Goal: Task Accomplishment & Management: Complete application form

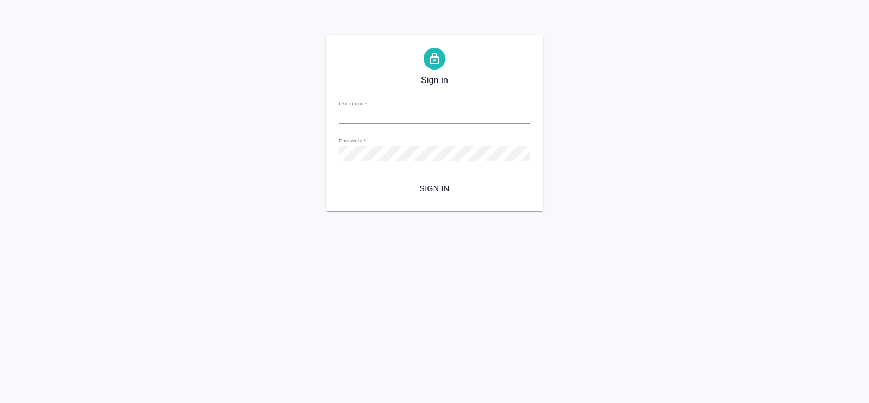
type input "[PERSON_NAME][EMAIL_ADDRESS][DOMAIN_NAME]"
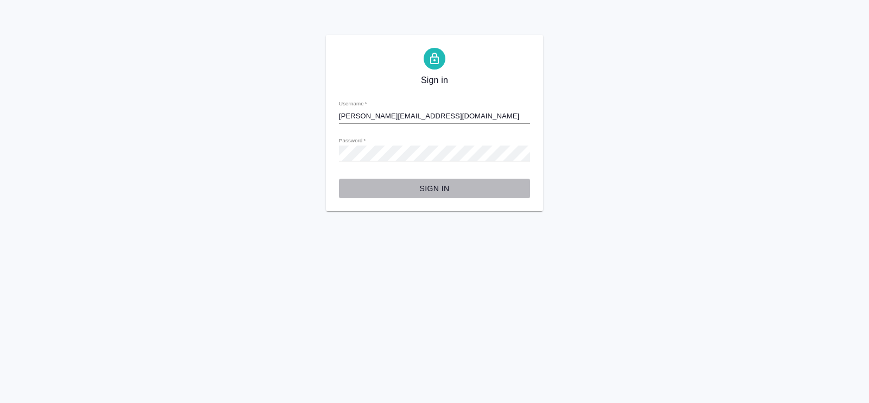
click at [447, 188] on span "Sign in" at bounding box center [435, 189] width 174 height 14
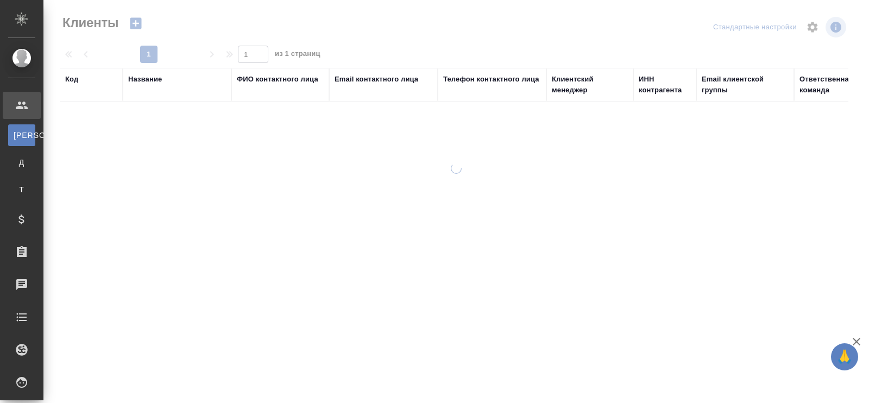
select select "RU"
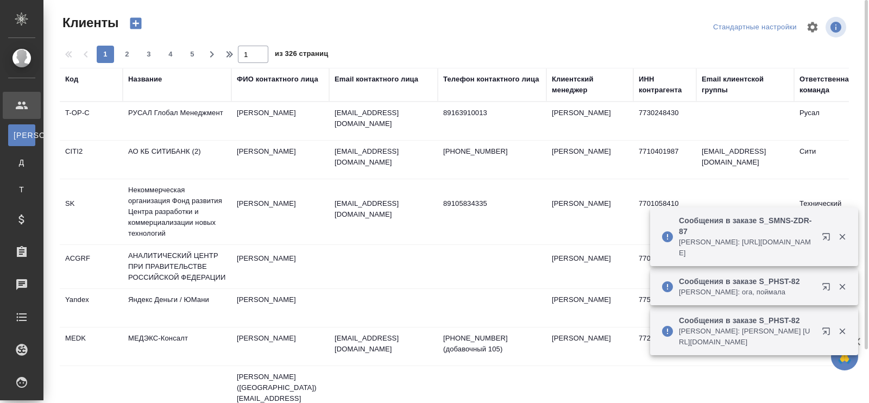
click at [144, 80] on div "Название" at bounding box center [145, 79] width 34 height 11
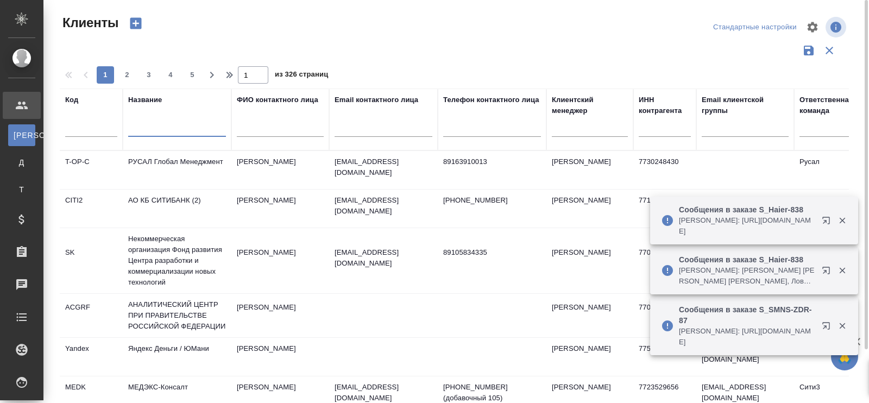
click at [144, 131] on input "text" at bounding box center [177, 130] width 98 height 14
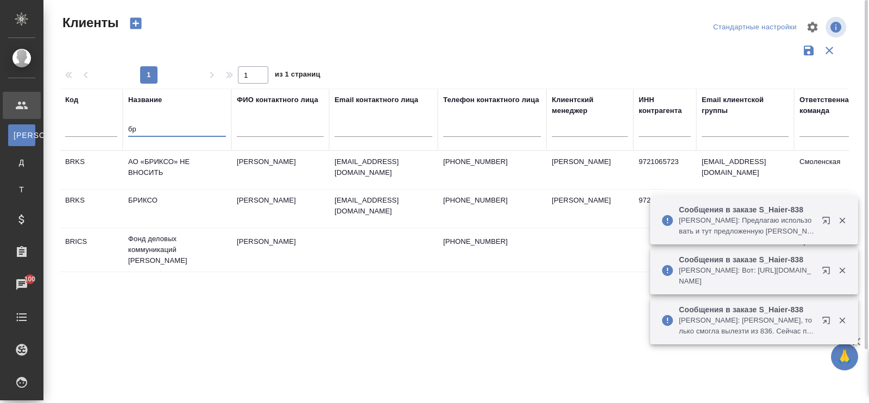
type input "б"
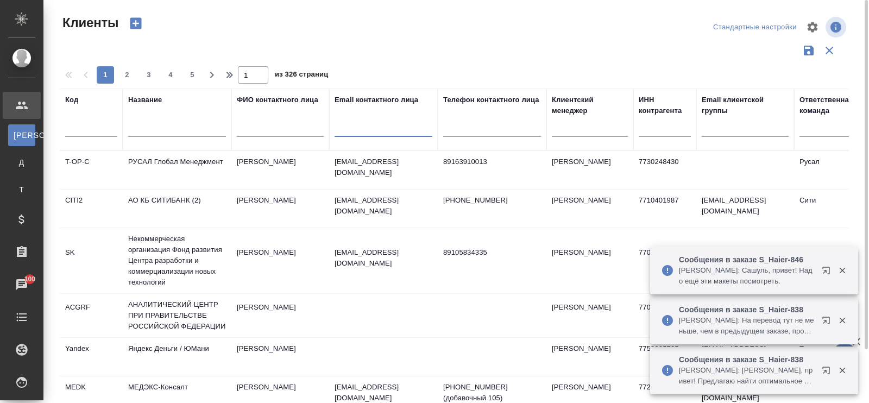
click at [346, 129] on input "text" at bounding box center [384, 130] width 98 height 14
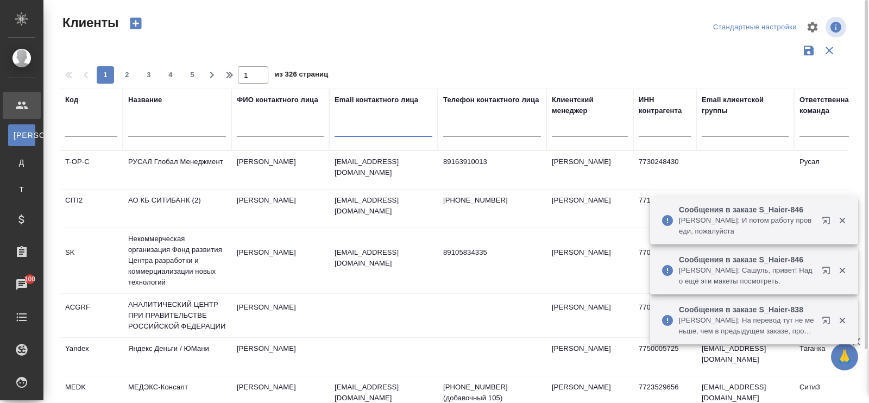
paste input "[EMAIL_ADDRESS][DOMAIN_NAME])"
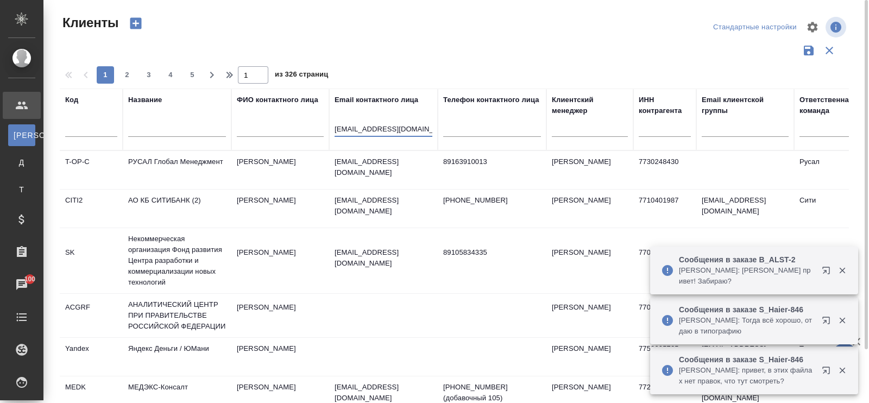
type input "[EMAIL_ADDRESS][DOMAIN_NAME]"
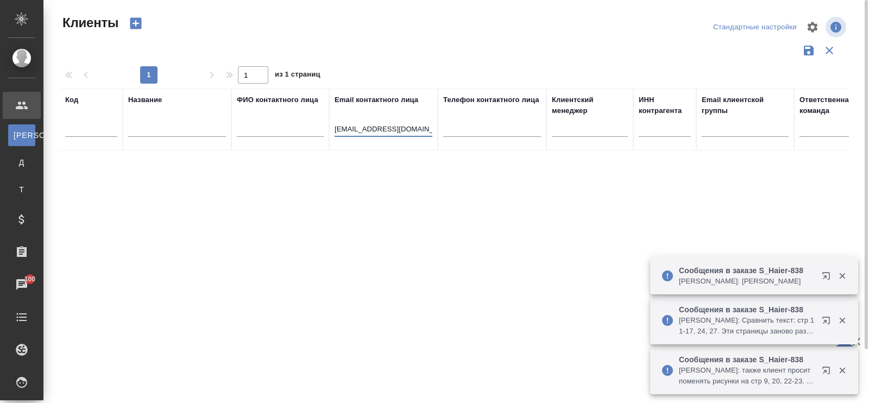
drag, startPoint x: 423, startPoint y: 129, endPoint x: 290, endPoint y: 129, distance: 132.5
click at [290, 129] on tr "Код Название ФИО контактного лица Email контактного лица [EMAIL_ADDRESS][DOMAIN…" at bounding box center [470, 120] width 821 height 62
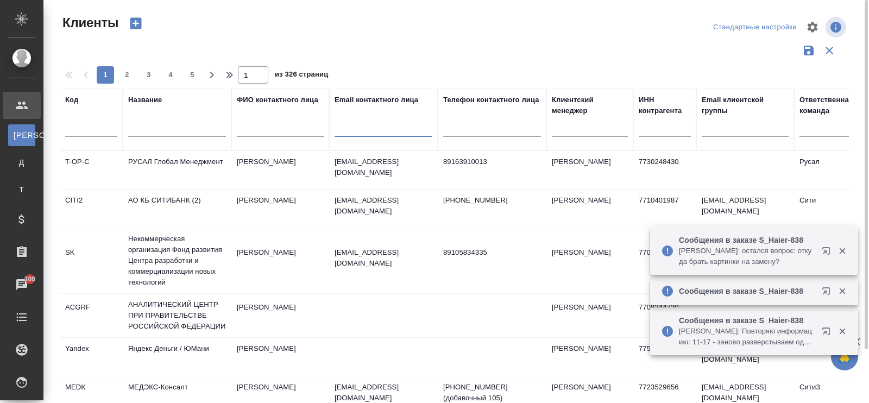
click at [136, 24] on icon "button" at bounding box center [135, 23] width 15 height 15
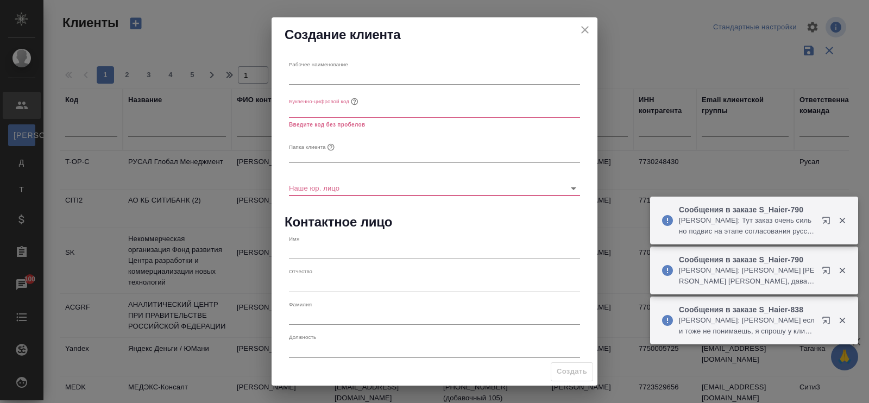
click at [324, 70] on input "text" at bounding box center [434, 77] width 291 height 15
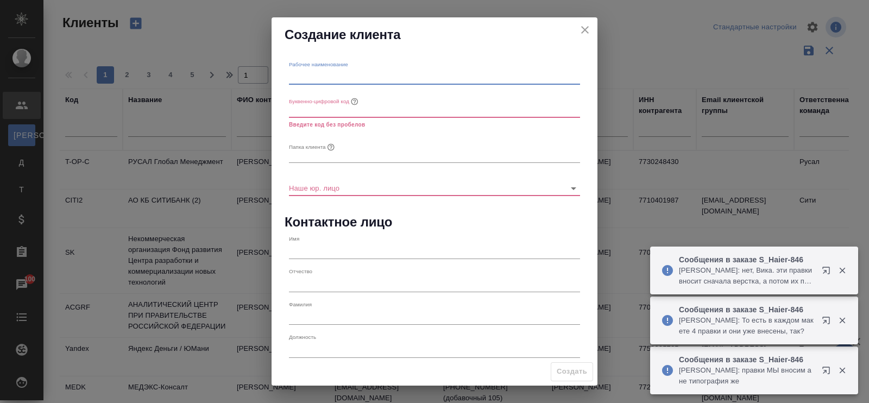
paste input "ТВ БРИКС"
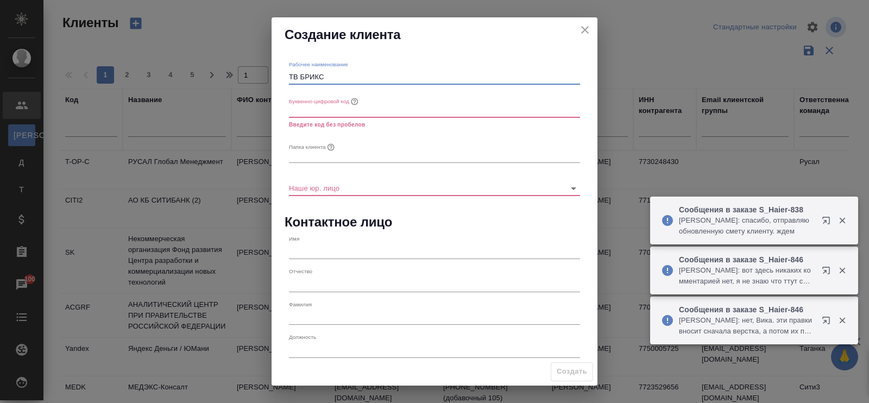
type input "ТВ БРИКС"
click at [316, 115] on input "text" at bounding box center [434, 109] width 291 height 15
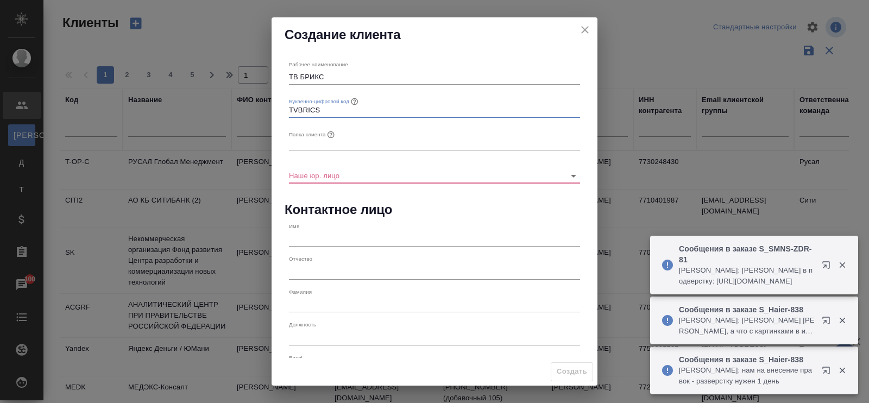
type input "TVBRICS"
click at [319, 144] on input "text" at bounding box center [434, 142] width 291 height 15
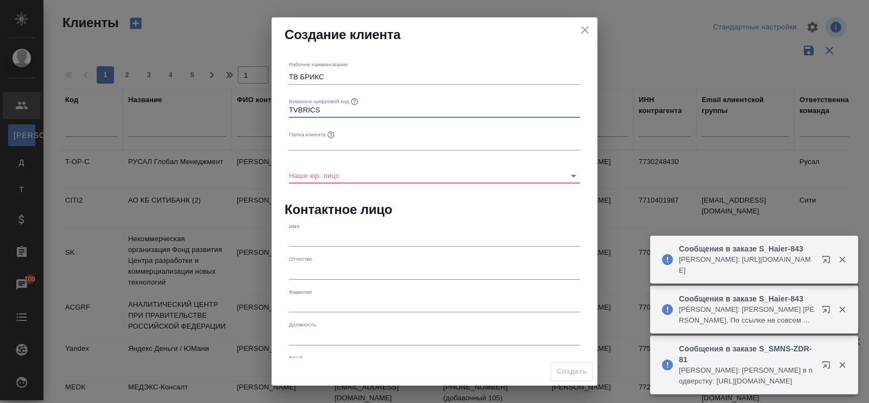
drag, startPoint x: 324, startPoint y: 104, endPoint x: 266, endPoint y: 110, distance: 58.4
click at [259, 107] on div "Создание клиента Рабочее наименование ТВ БРИКС Буквенно-цифровой код TVBRICS Па…" at bounding box center [434, 201] width 869 height 403
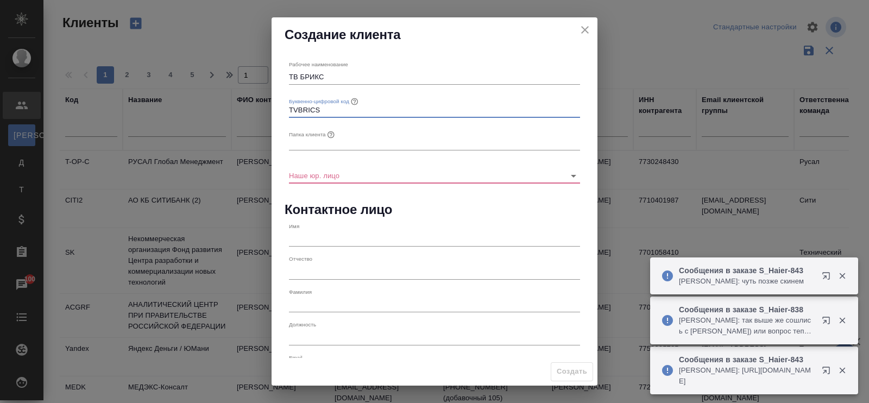
click at [308, 147] on input "text" at bounding box center [434, 142] width 291 height 15
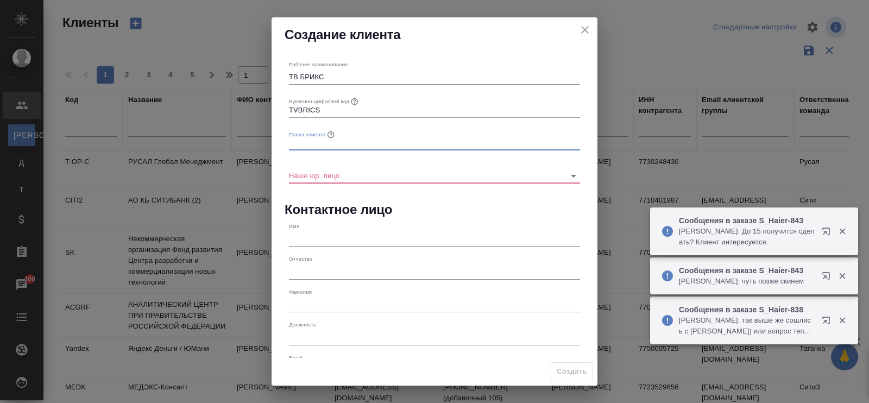
paste input "TVBRICS"
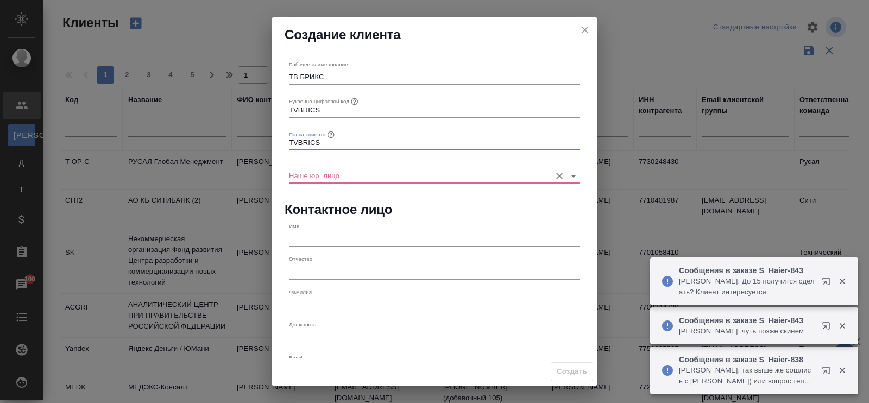
type input "TVBRICS"
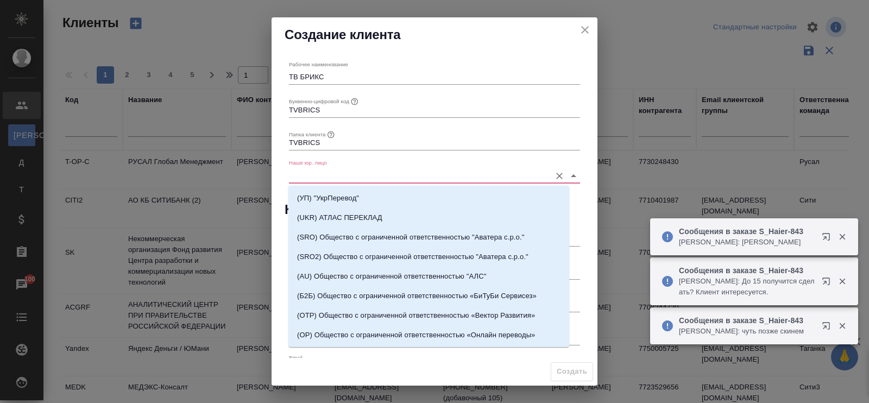
click at [306, 171] on input "Наше юр. лицо" at bounding box center [417, 175] width 256 height 15
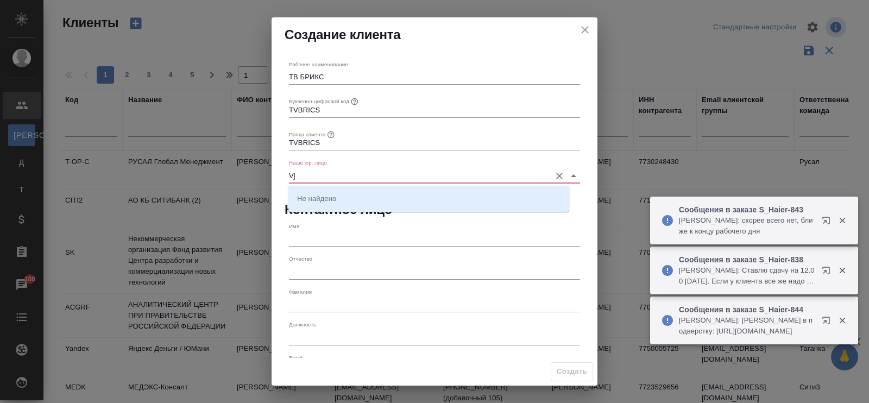
type input "V"
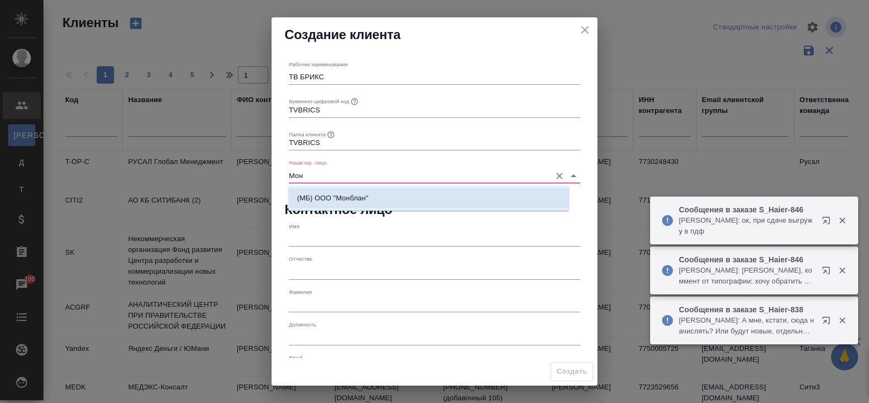
click at [323, 197] on p "(МБ) ООО "Монблан"" at bounding box center [332, 198] width 71 height 11
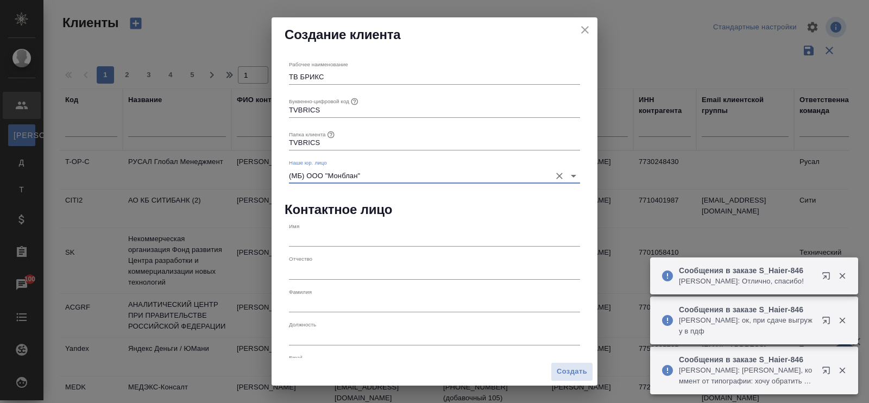
type input "(МБ) ООО "Монблан""
click at [317, 231] on input "text" at bounding box center [434, 238] width 291 height 15
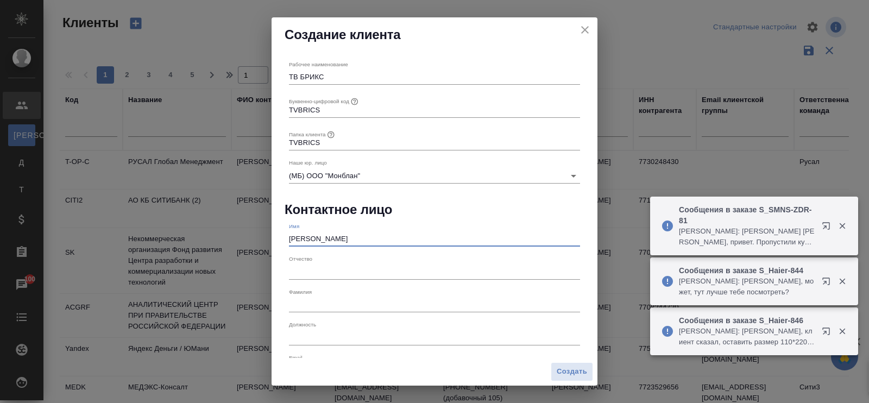
drag, startPoint x: 339, startPoint y: 235, endPoint x: 302, endPoint y: 240, distance: 37.8
click at [302, 240] on input "[PERSON_NAME]" at bounding box center [434, 238] width 291 height 15
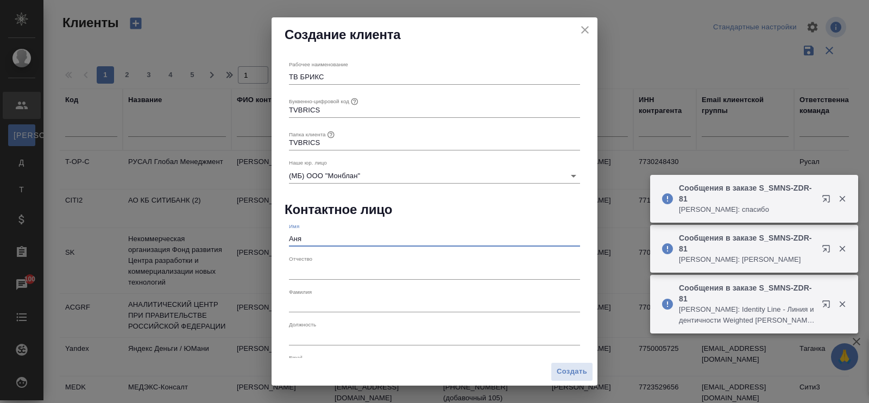
type input "Аня"
click at [308, 300] on input "text" at bounding box center [434, 304] width 291 height 15
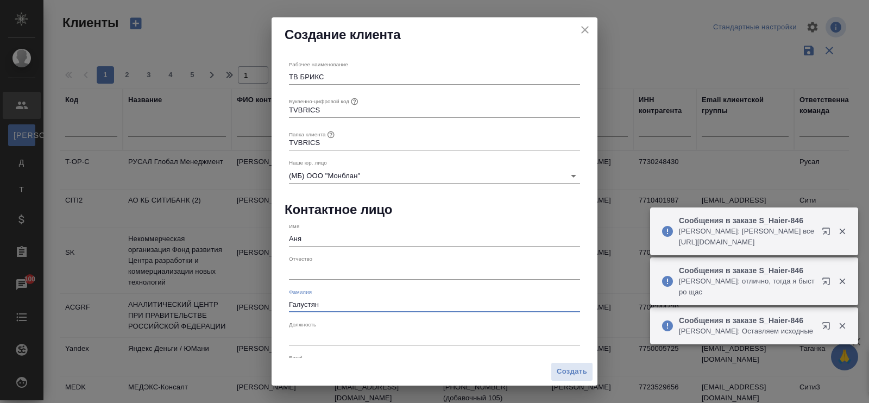
type input "Галустян"
click at [317, 337] on input "text" at bounding box center [434, 337] width 291 height 15
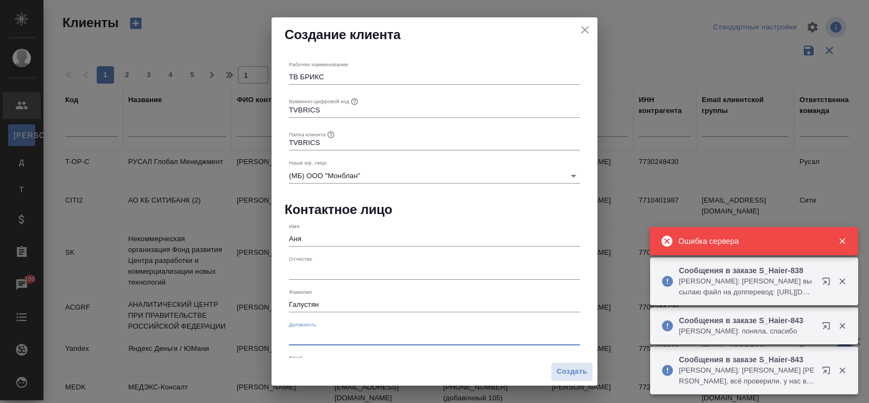
scroll to position [53, 0]
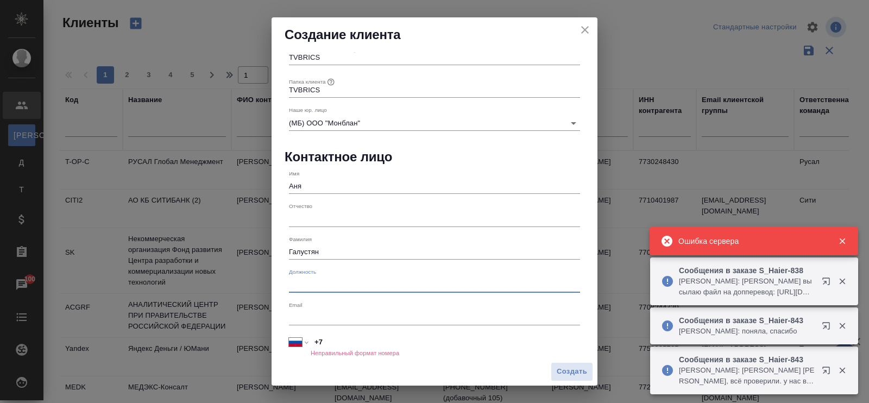
click at [351, 343] on input "+7" at bounding box center [445, 342] width 269 height 16
paste input "79161324608"
select select "KZ"
type input "[PHONE_NUMBER]"
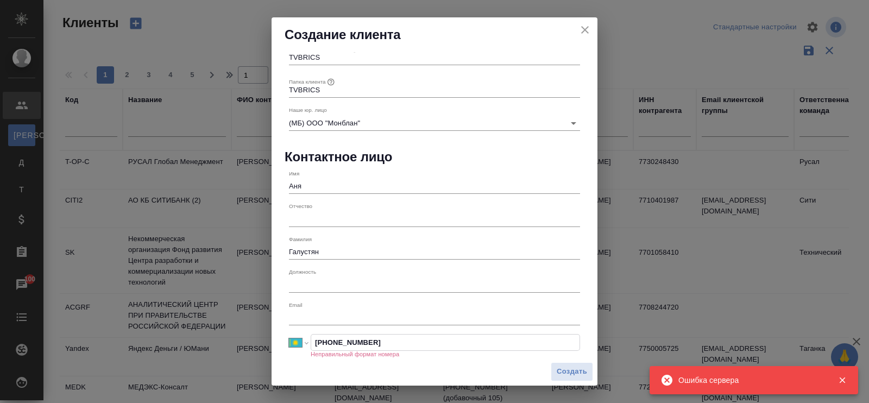
click at [328, 343] on input "[PHONE_NUMBER]" at bounding box center [445, 343] width 268 height 16
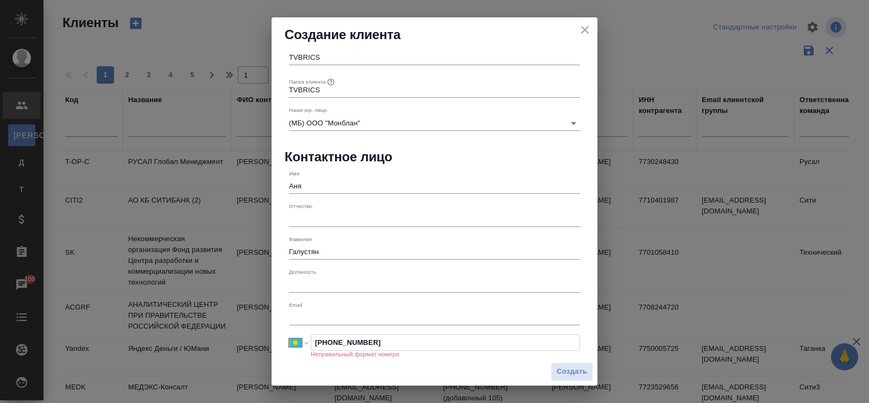
select select "RU"
type input "[PHONE_NUMBER]"
drag, startPoint x: 336, startPoint y: 317, endPoint x: 345, endPoint y: 330, distance: 16.4
click at [336, 318] on input "text" at bounding box center [434, 317] width 291 height 15
paste input "[EMAIL_ADDRESS][DOMAIN_NAME]"
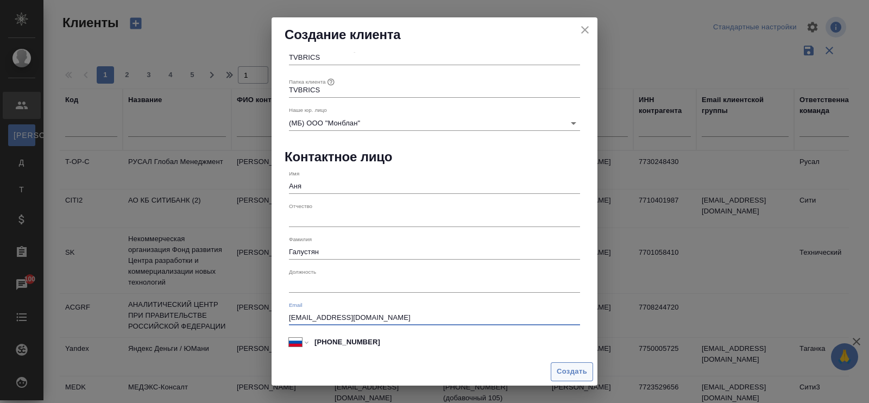
type input "[EMAIL_ADDRESS][DOMAIN_NAME]"
click at [565, 371] on span "Создать" at bounding box center [572, 372] width 30 height 12
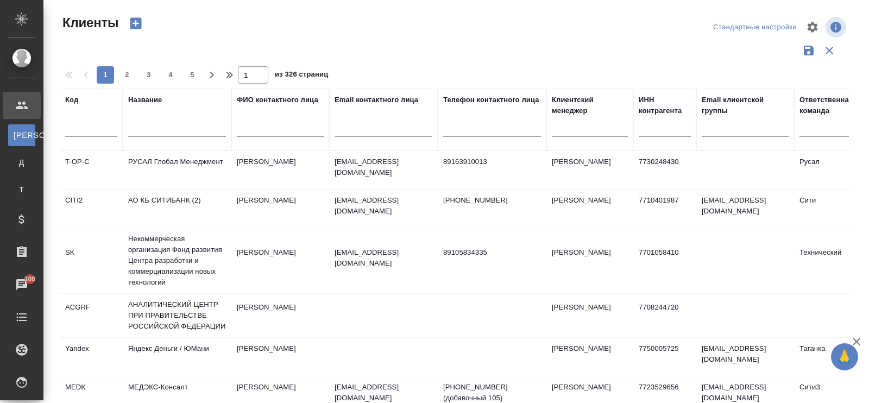
type input "+7"
